Goal: Check status: Check status

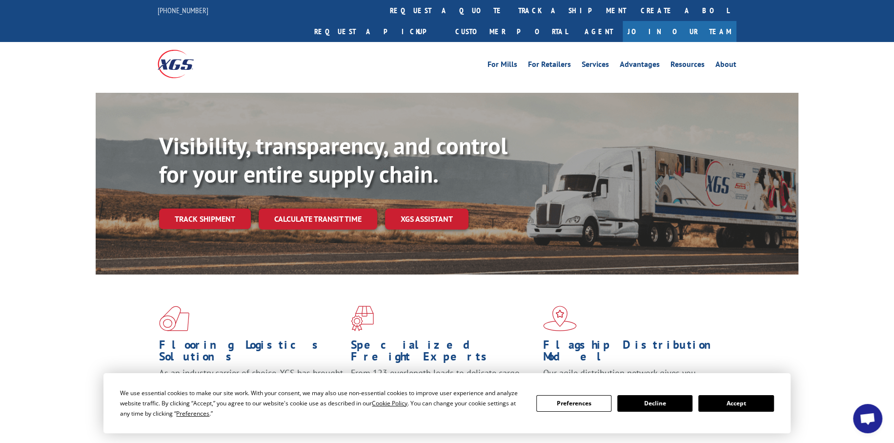
click at [205, 208] on link "Track shipment" at bounding box center [205, 218] width 92 height 20
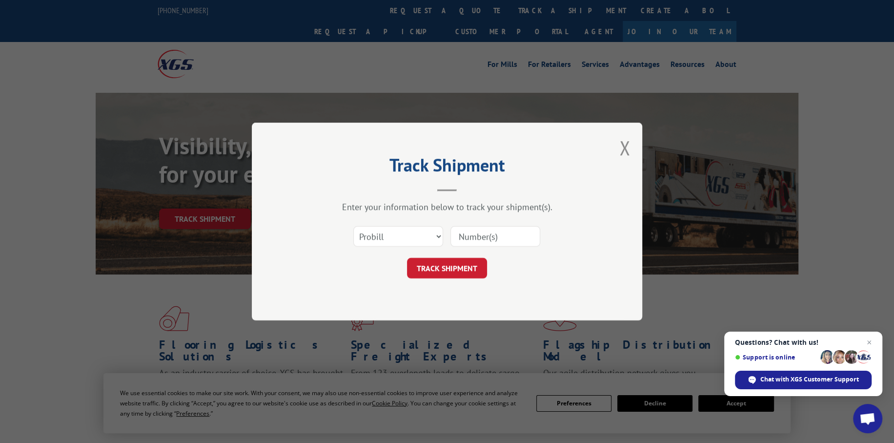
click at [484, 238] on input at bounding box center [495, 236] width 90 height 20
type input "445716"
click button "TRACK SHIPMENT" at bounding box center [447, 268] width 80 height 20
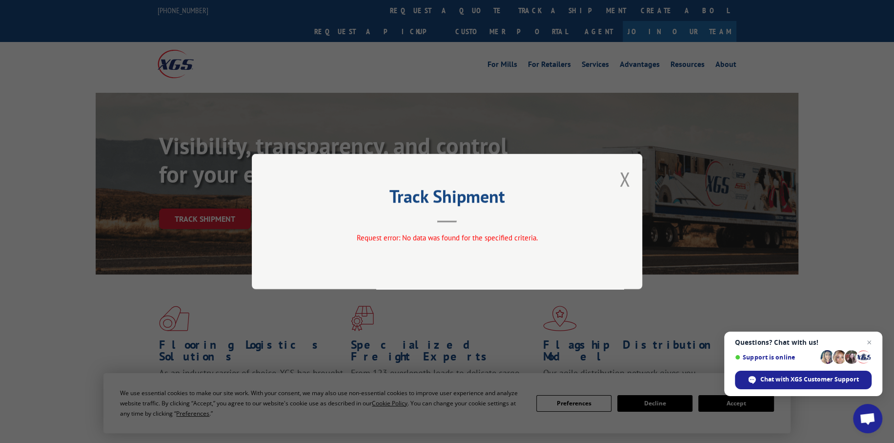
click at [627, 175] on button "Close modal" at bounding box center [624, 179] width 11 height 26
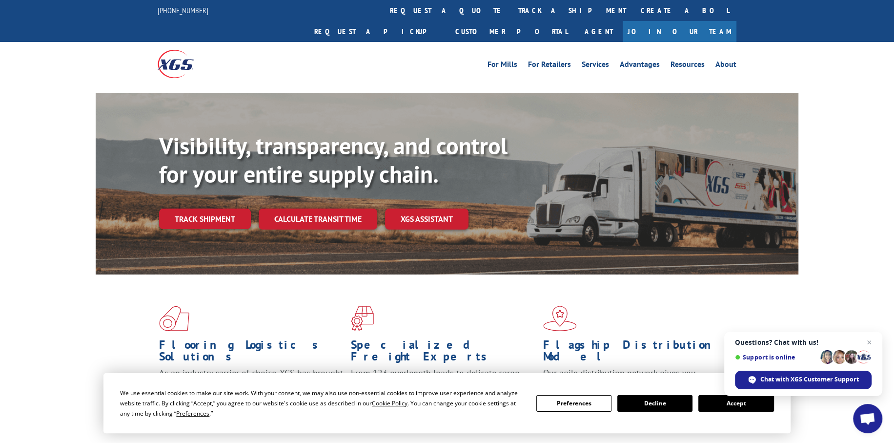
click at [211, 208] on link "Track shipment" at bounding box center [205, 218] width 92 height 20
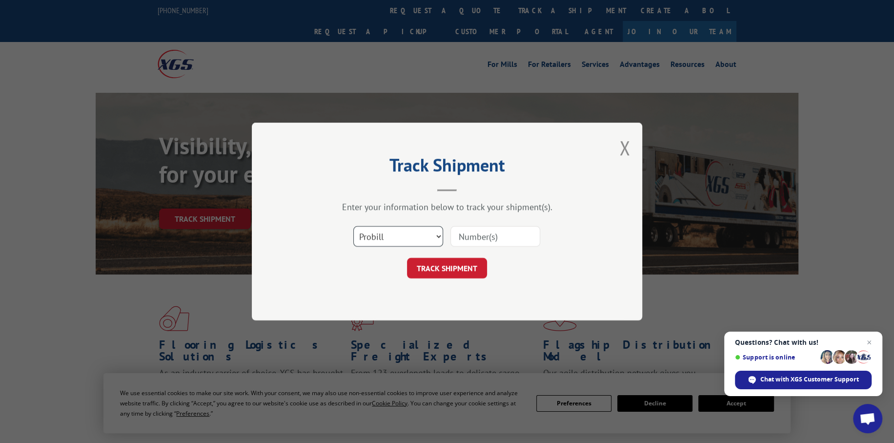
click at [421, 239] on select "Select category... Probill BOL PO" at bounding box center [398, 236] width 90 height 20
select select "bol"
click at [353, 226] on select "Select category... Probill BOL PO" at bounding box center [398, 236] width 90 height 20
click at [474, 238] on input at bounding box center [495, 236] width 90 height 20
type input "445716"
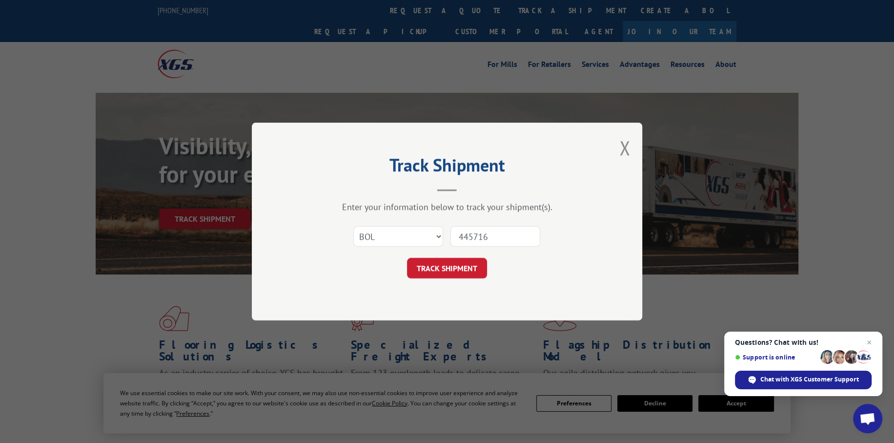
click at [457, 270] on button "TRACK SHIPMENT" at bounding box center [447, 268] width 80 height 20
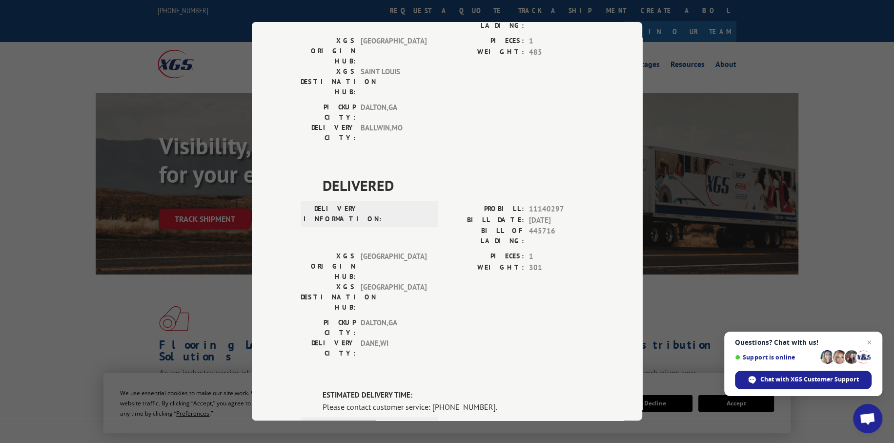
scroll to position [491, 0]
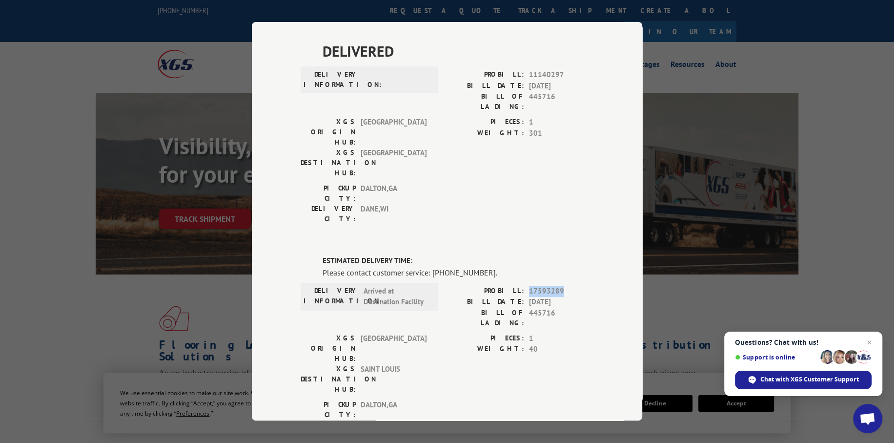
drag, startPoint x: 559, startPoint y: 116, endPoint x: 523, endPoint y: 115, distance: 36.1
click at [523, 285] on div "PROBILL: 17593289" at bounding box center [520, 290] width 146 height 11
copy div "17593289"
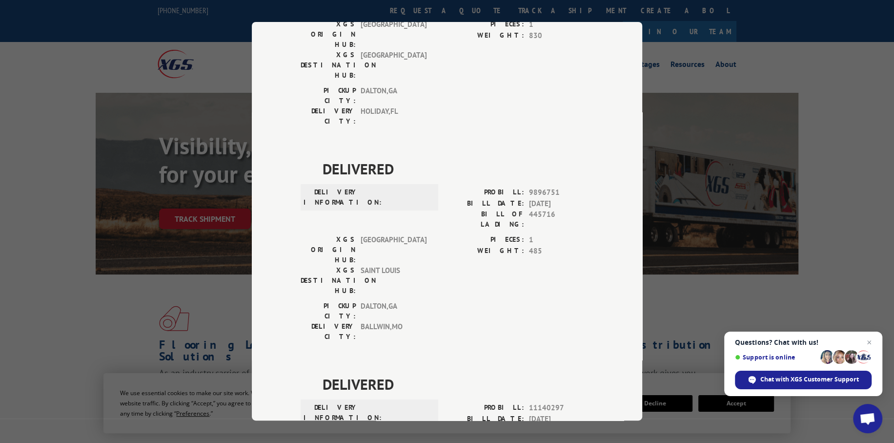
scroll to position [0, 0]
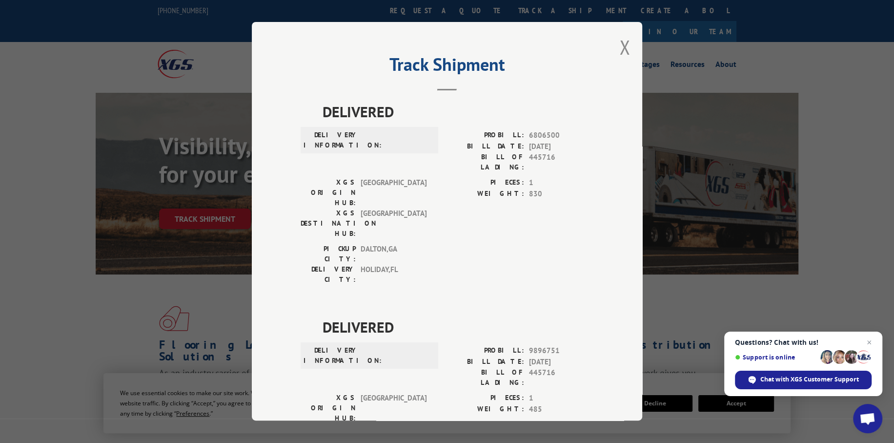
click at [619, 44] on button "Close modal" at bounding box center [624, 47] width 11 height 26
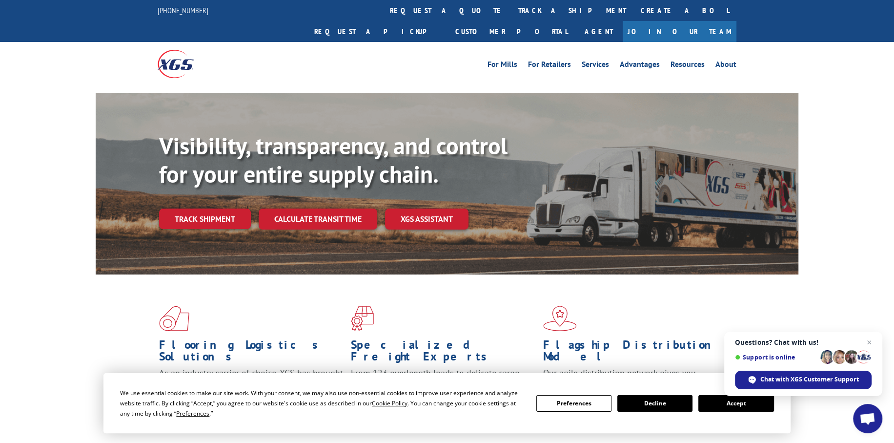
click at [205, 208] on link "Track shipment" at bounding box center [205, 218] width 92 height 20
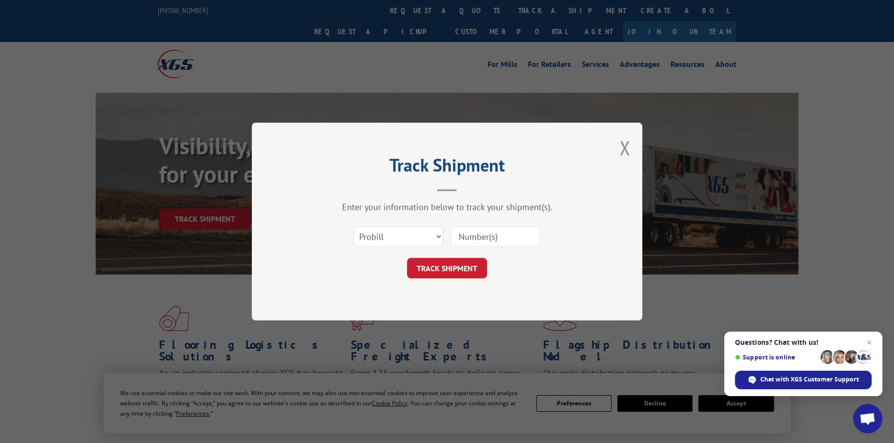
click at [473, 235] on input at bounding box center [495, 236] width 90 height 20
paste input "17593289"
type input "17593289"
click at [466, 267] on button "TRACK SHIPMENT" at bounding box center [447, 268] width 80 height 20
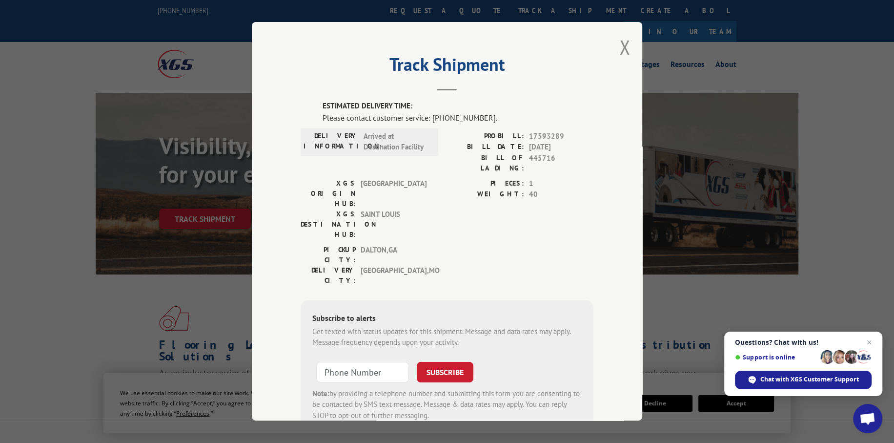
click at [619, 45] on button "Close modal" at bounding box center [624, 47] width 11 height 26
